Goal: Transaction & Acquisition: Download file/media

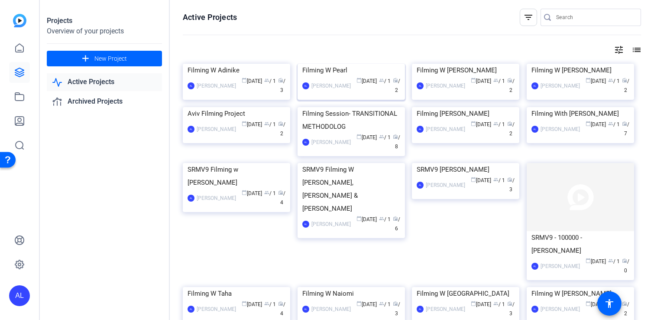
click at [363, 64] on img at bounding box center [351, 64] width 107 height 0
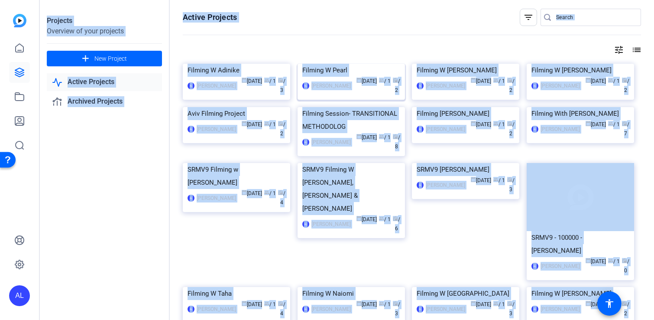
click at [363, 101] on div "Projects Overview of your projects add New Project Active Projects Archived Pro…" at bounding box center [347, 160] width 615 height 320
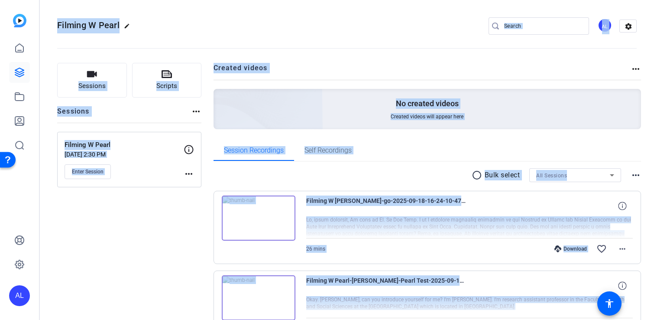
click at [144, 226] on div "Sessions Scripts Sessions more_horiz Filming W Pearl [DATE] 2:30 PM Enter Sessi…" at bounding box center [129, 217] width 144 height 309
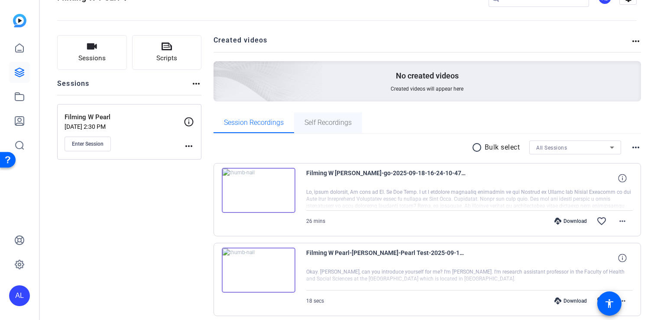
scroll to position [62, 0]
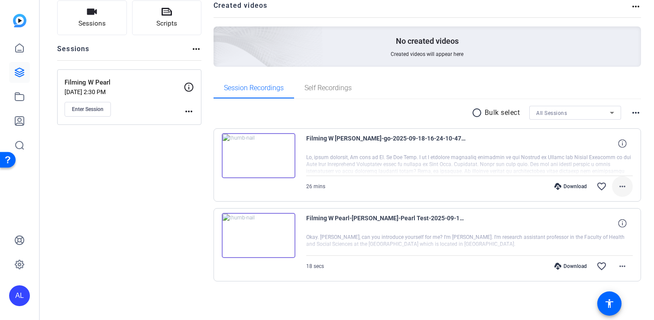
click at [621, 188] on mat-icon "more_horiz" at bounding box center [623, 186] width 10 height 10
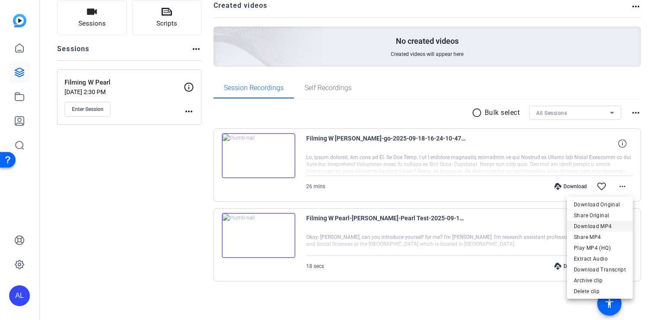
click at [594, 226] on span "Download MP4" at bounding box center [600, 226] width 52 height 10
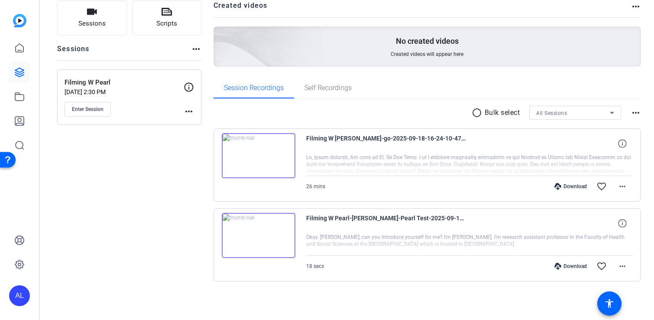
click at [358, 53] on div "No created videos Created videos will appear here" at bounding box center [428, 46] width 428 height 40
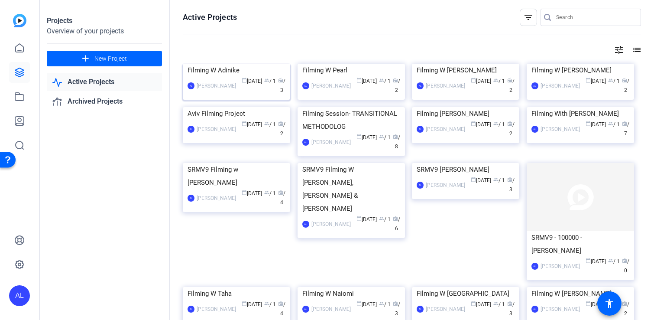
click at [247, 64] on img at bounding box center [236, 64] width 107 height 0
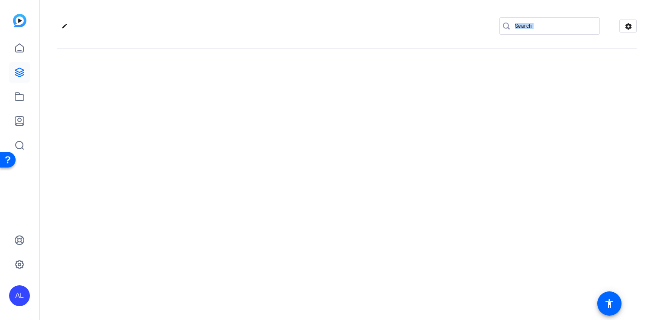
click at [247, 91] on div "edit settings" at bounding box center [347, 160] width 615 height 320
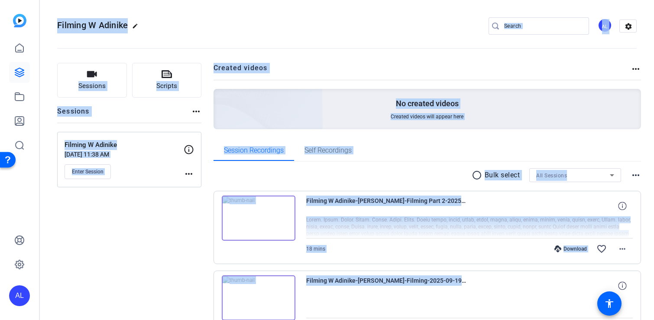
click at [336, 67] on h2 "Created videos" at bounding box center [423, 71] width 418 height 17
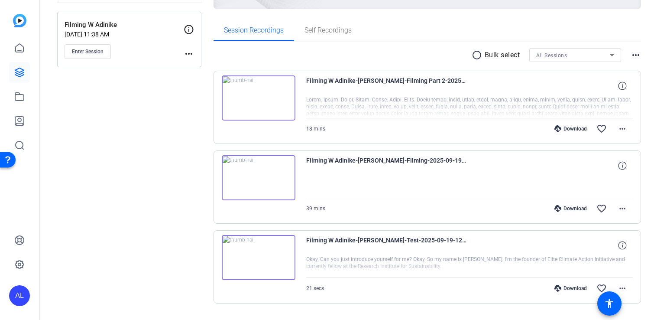
scroll to position [142, 0]
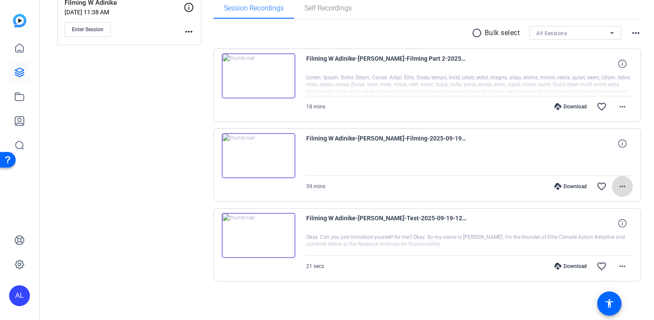
click at [620, 186] on mat-icon "more_horiz" at bounding box center [623, 186] width 10 height 10
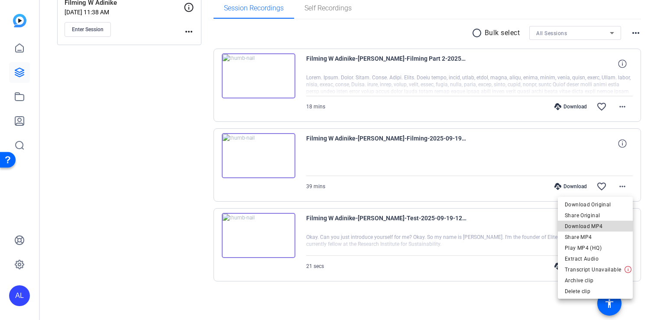
click at [597, 225] on span "Download MP4" at bounding box center [595, 226] width 61 height 10
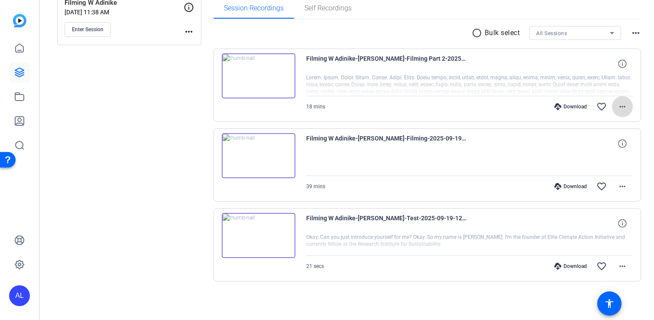
click at [619, 110] on mat-icon "more_horiz" at bounding box center [623, 106] width 10 height 10
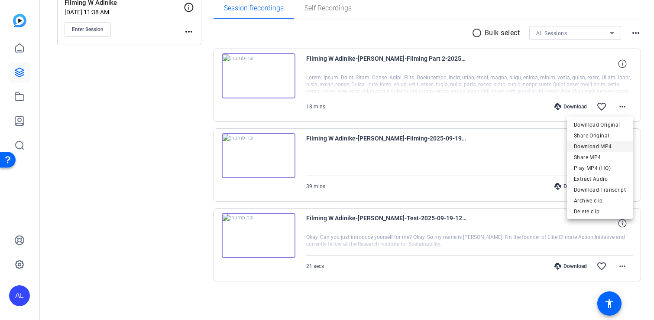
click at [603, 145] on span "Download MP4" at bounding box center [600, 146] width 52 height 10
